Goal: Information Seeking & Learning: Learn about a topic

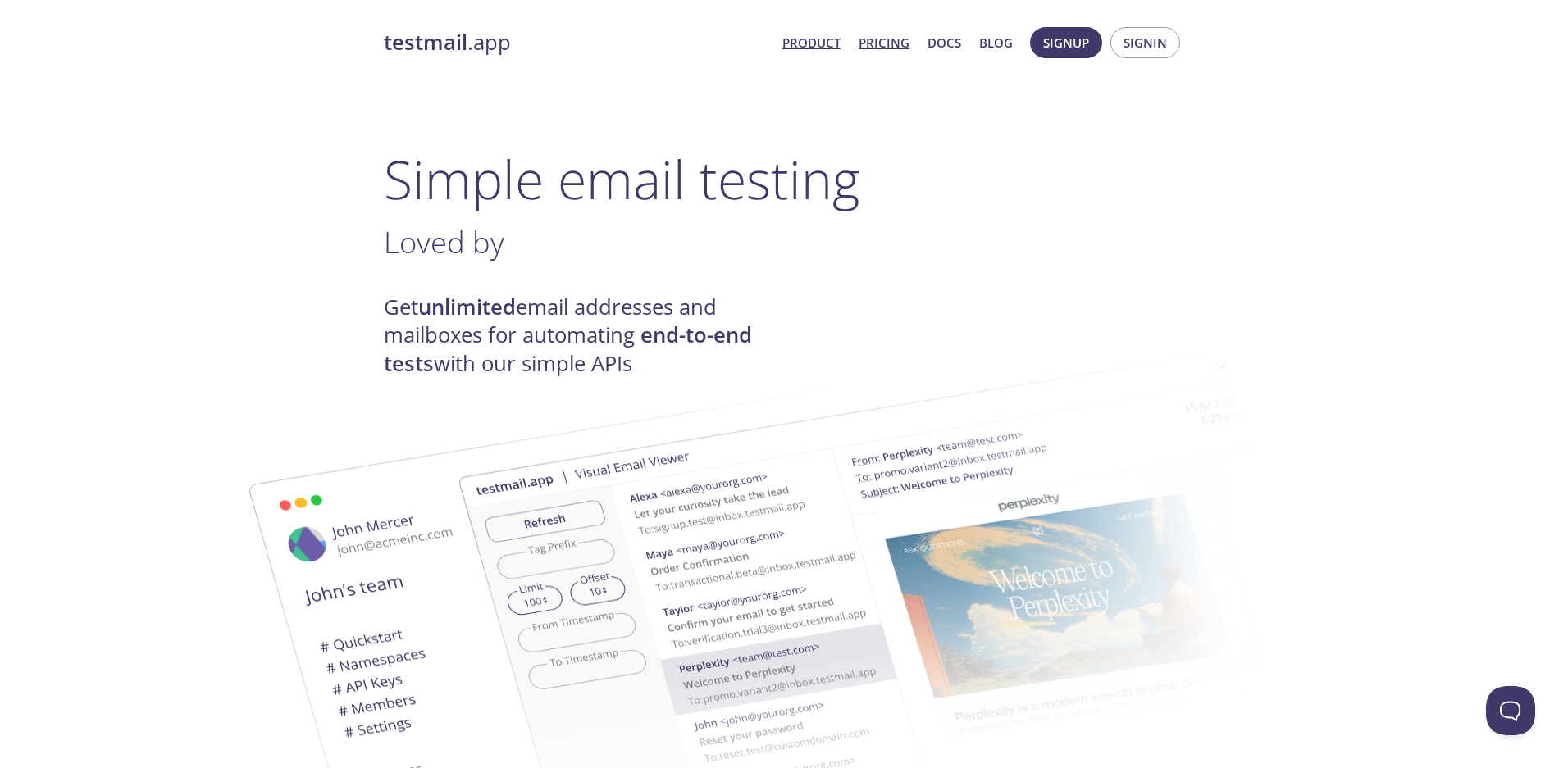
click at [868, 45] on link "Pricing" at bounding box center [884, 42] width 50 height 21
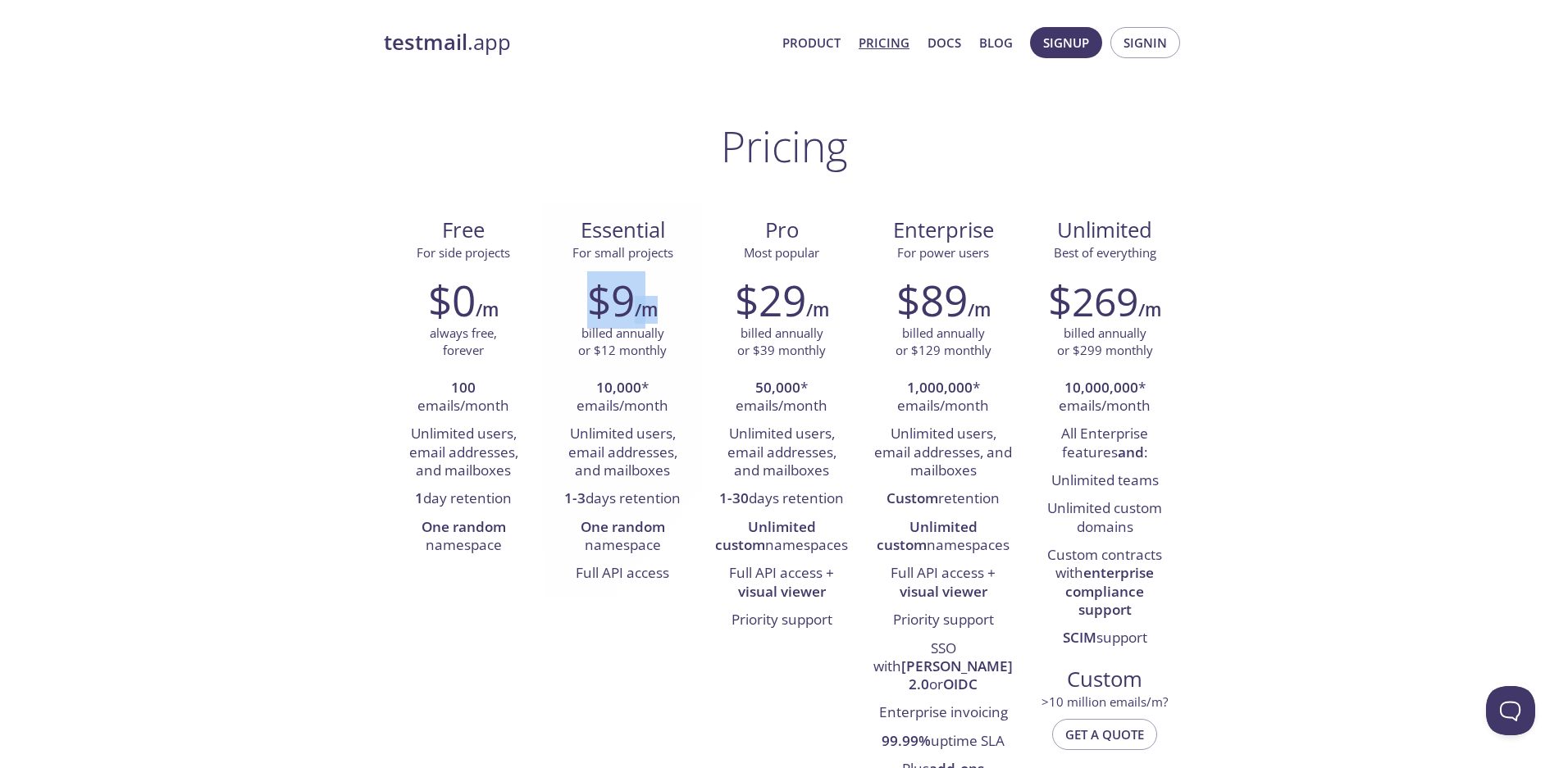
drag, startPoint x: 599, startPoint y: 305, endPoint x: 657, endPoint y: 319, distance: 59.7
click at [657, 319] on div "$9 /m" at bounding box center [622, 300] width 135 height 49
drag, startPoint x: 587, startPoint y: 570, endPoint x: 669, endPoint y: 575, distance: 82.2
click at [666, 572] on li "Full API access" at bounding box center [622, 574] width 135 height 28
click at [807, 45] on link "Product" at bounding box center [811, 42] width 58 height 21
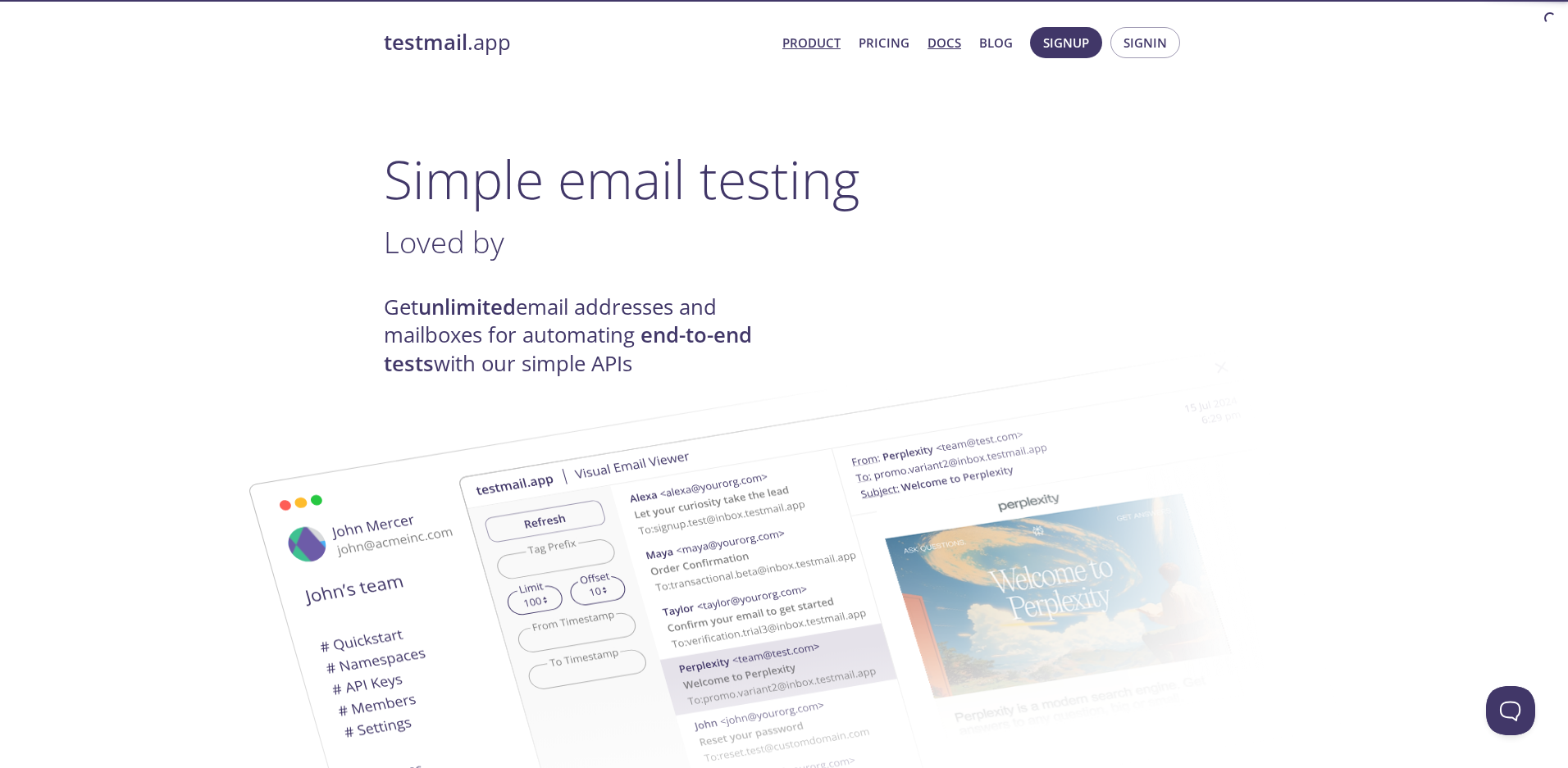
click at [948, 40] on link "Docs" at bounding box center [945, 42] width 34 height 21
